Goal: Information Seeking & Learning: Learn about a topic

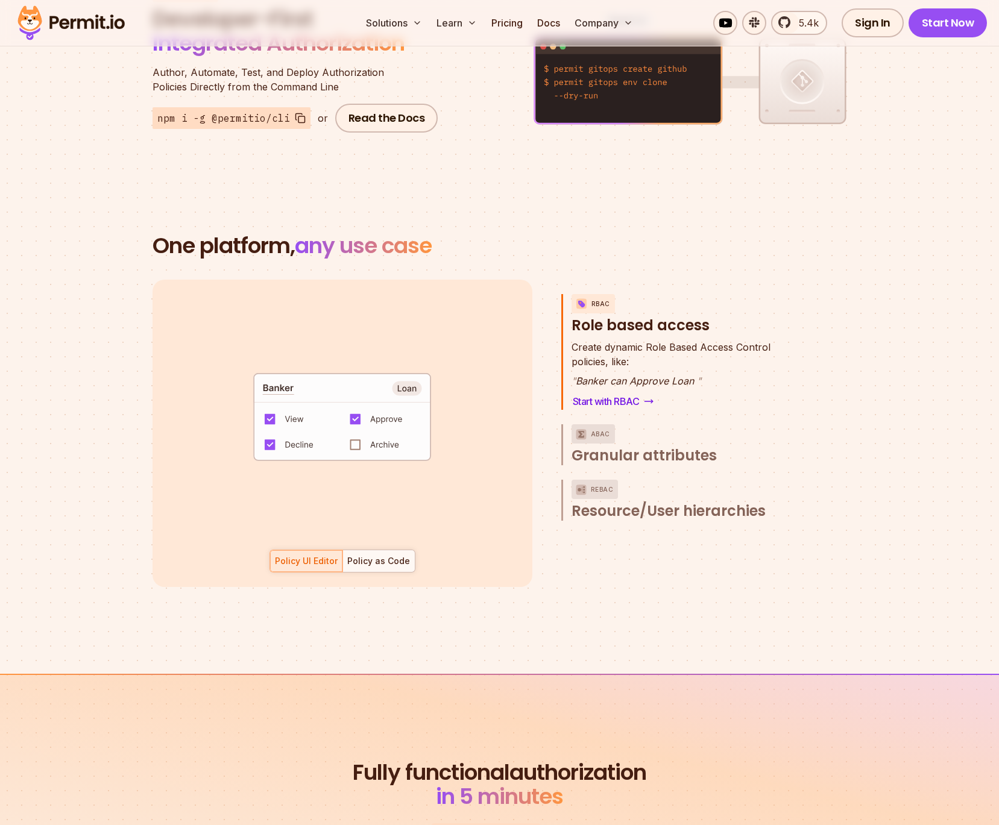
scroll to position [1561, 0]
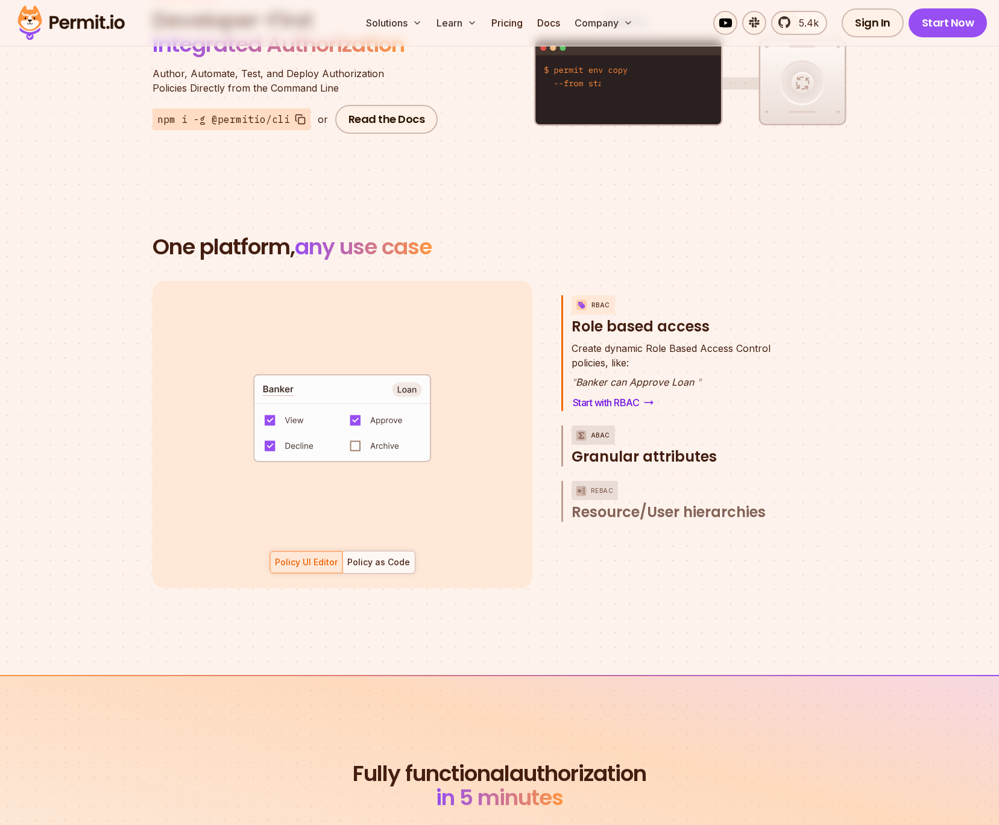
click at [600, 426] on p "ABAC" at bounding box center [600, 435] width 19 height 19
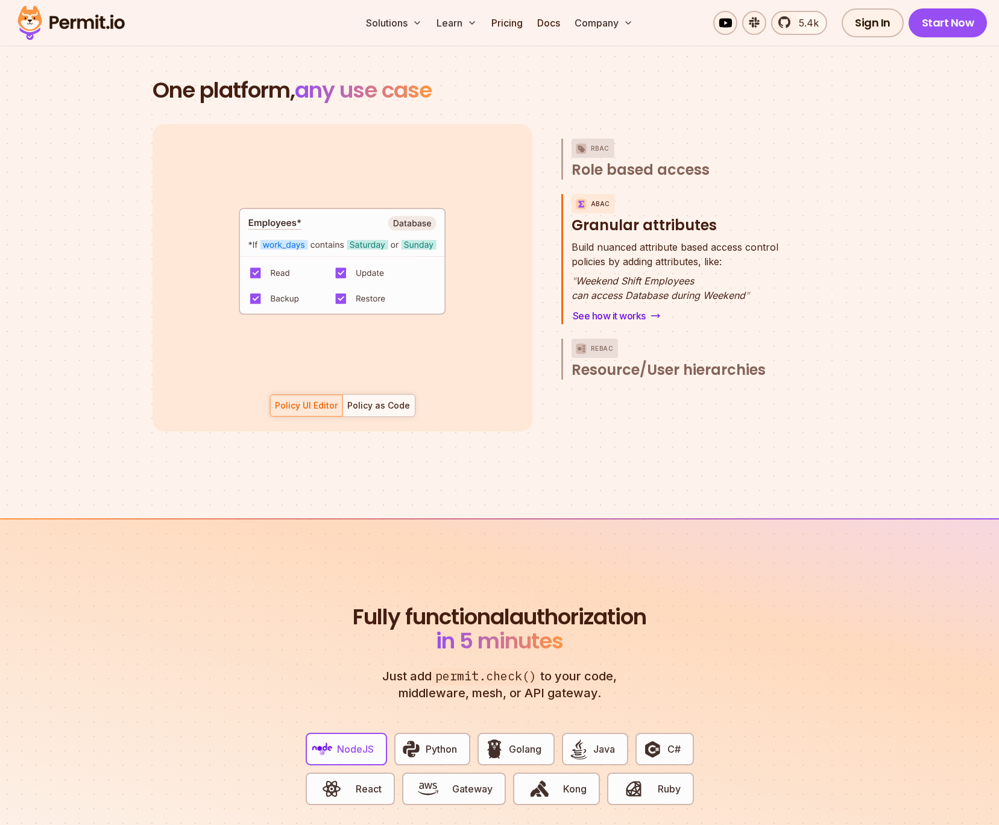
scroll to position [1740, 0]
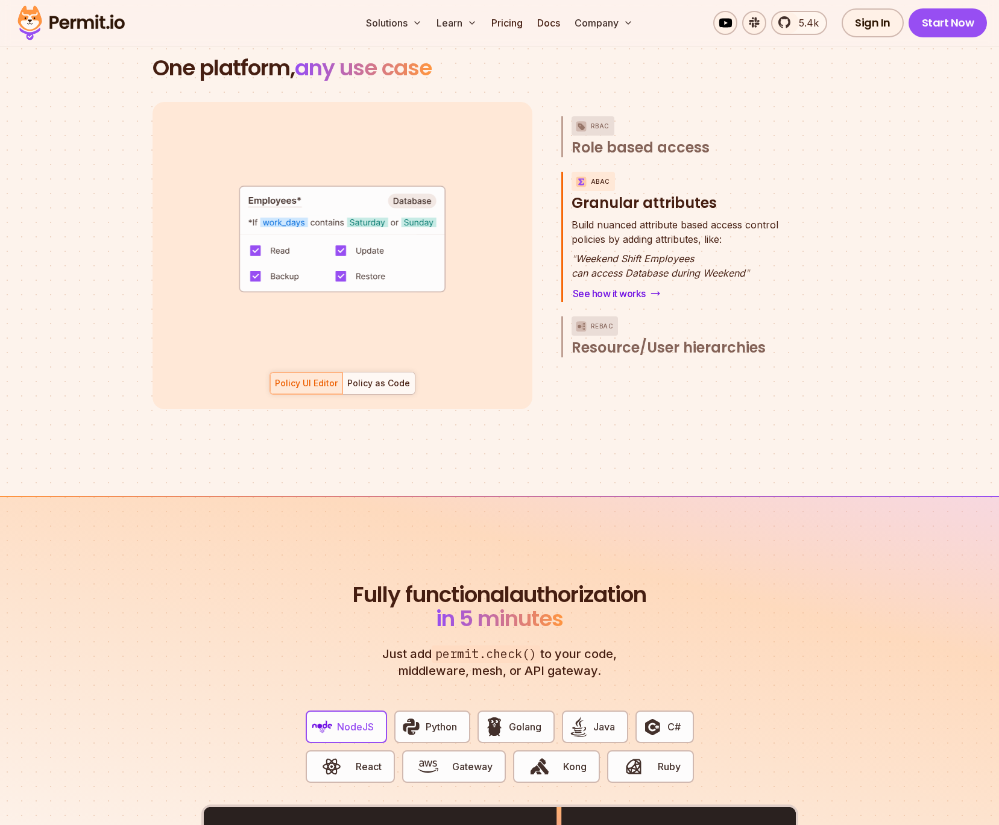
click at [404, 376] on div at bounding box center [378, 384] width 72 height 22
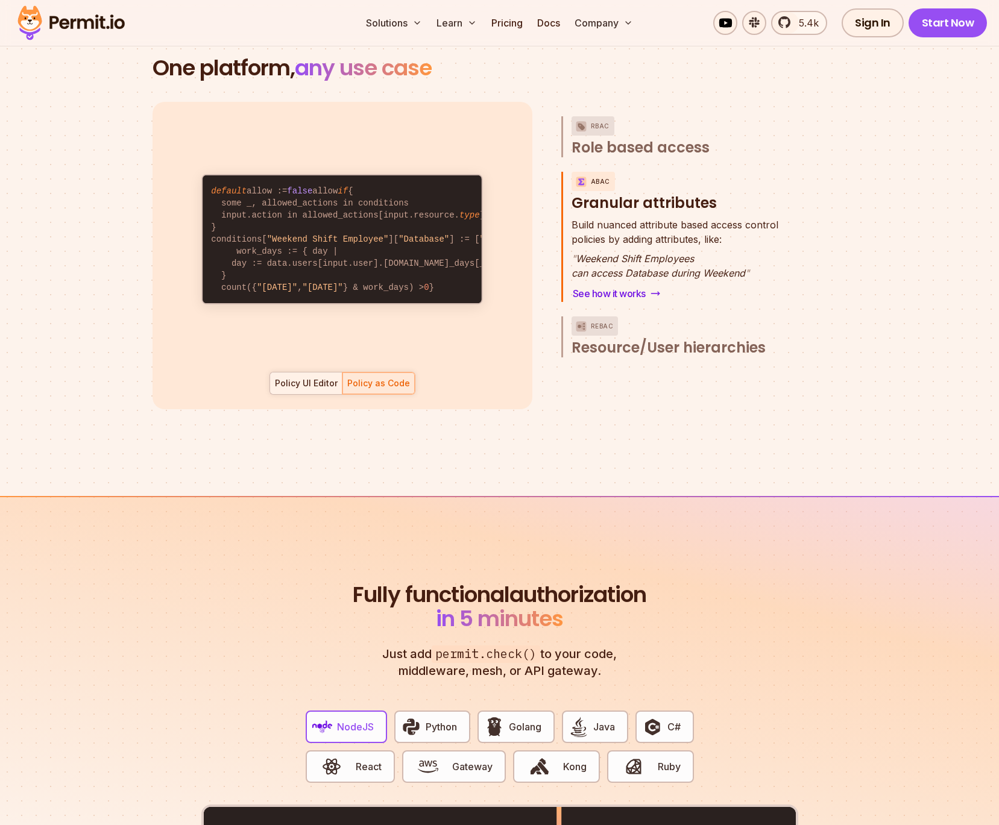
click at [294, 377] on div "Policy UI Editor" at bounding box center [306, 383] width 63 height 12
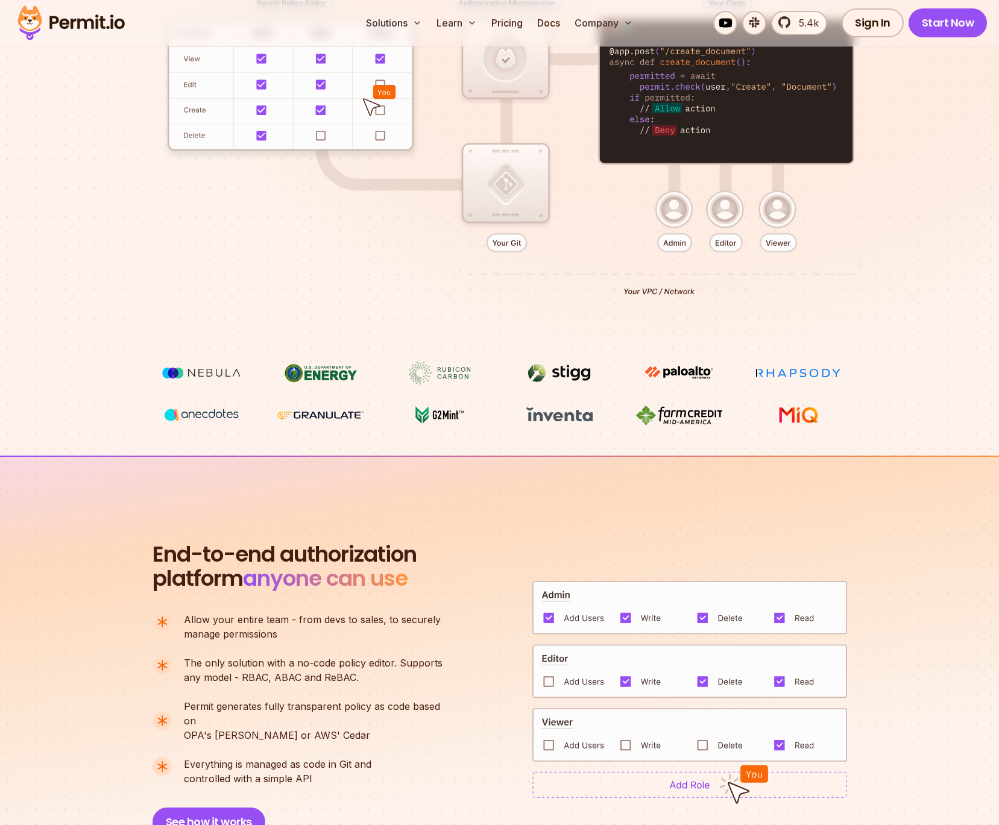
scroll to position [0, 0]
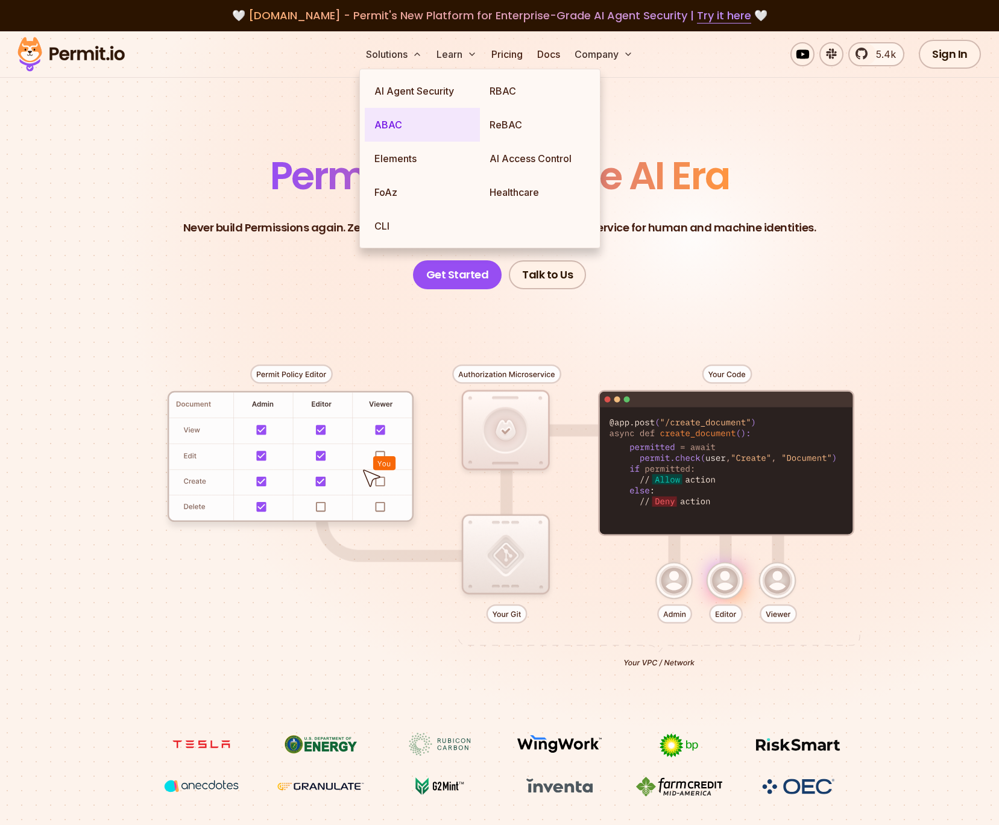
click at [409, 124] on link "ABAC" at bounding box center [422, 125] width 115 height 34
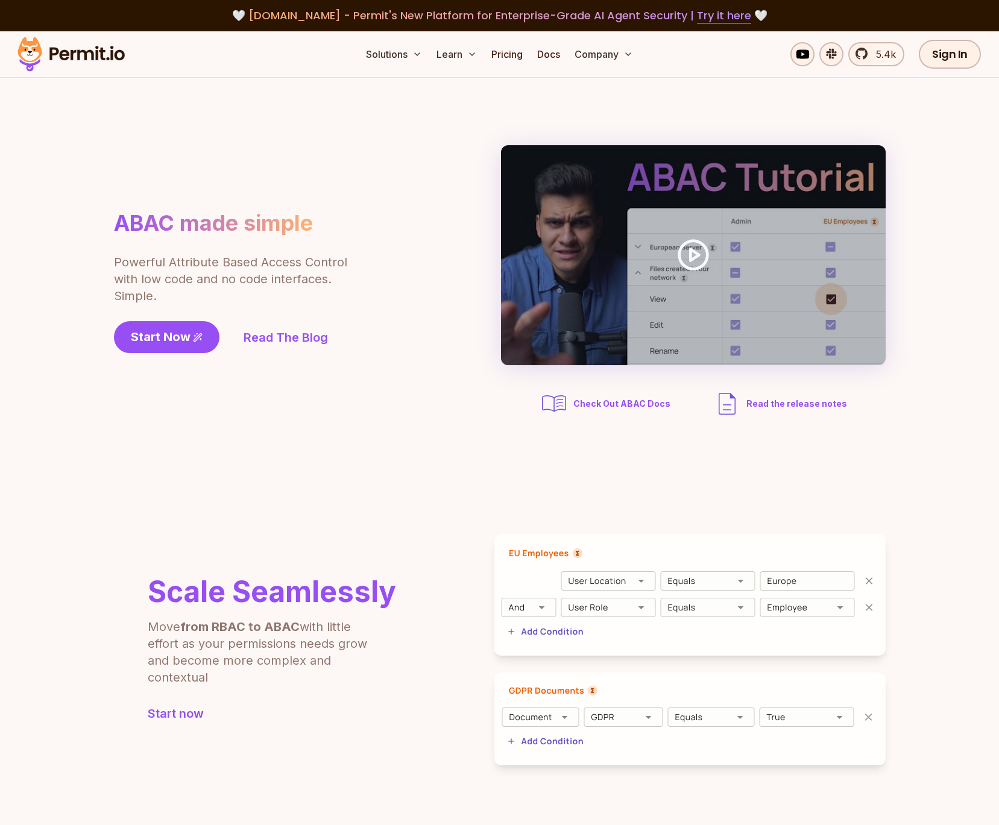
click at [92, 65] on img at bounding box center [71, 54] width 118 height 41
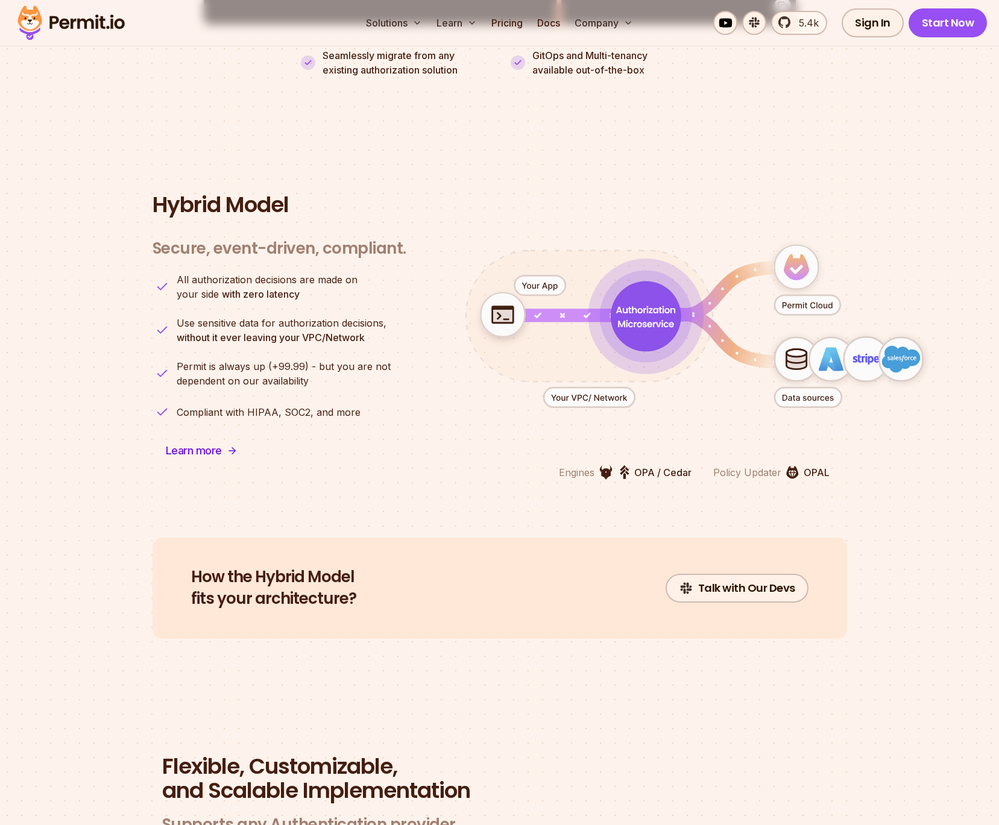
scroll to position [3030, 0]
